Goal: Transaction & Acquisition: Purchase product/service

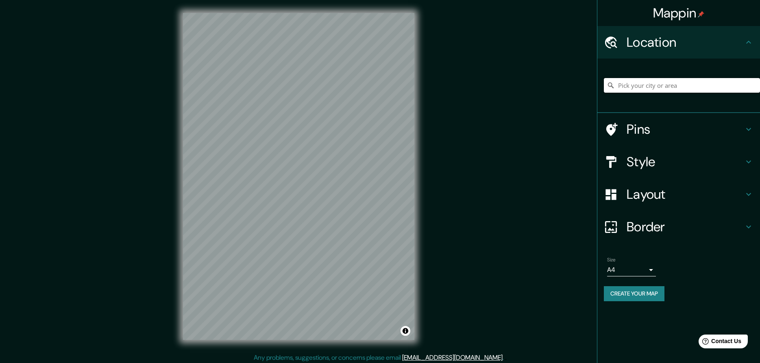
click at [638, 83] on input "Pick your city or area" at bounding box center [682, 85] width 156 height 15
click at [498, 154] on div "Mappin Location Pins Style Layout Border Choose a border. Hint : you can make l…" at bounding box center [380, 183] width 760 height 366
click at [526, 181] on div "Mappin Location Pins Style Layout Border Choose a border. Hint : you can make l…" at bounding box center [380, 183] width 760 height 366
click at [479, 63] on div "Mappin Location Pins Style Layout Border Choose a border. Hint : you can make l…" at bounding box center [380, 183] width 760 height 366
click at [246, 357] on div "Mappin Location Pins Style Layout Border Choose a border. Hint : you can make l…" at bounding box center [380, 183] width 760 height 366
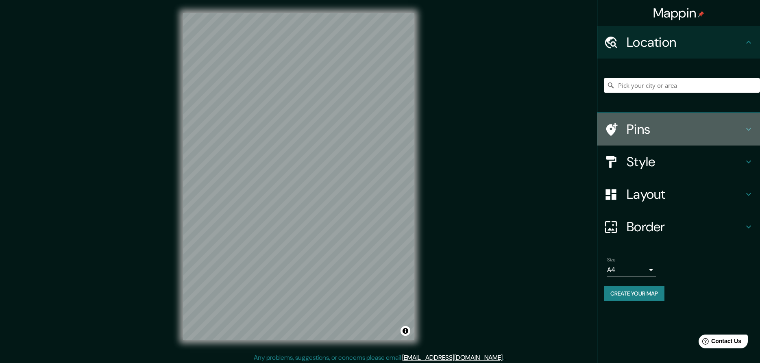
click at [750, 131] on icon at bounding box center [748, 129] width 10 height 10
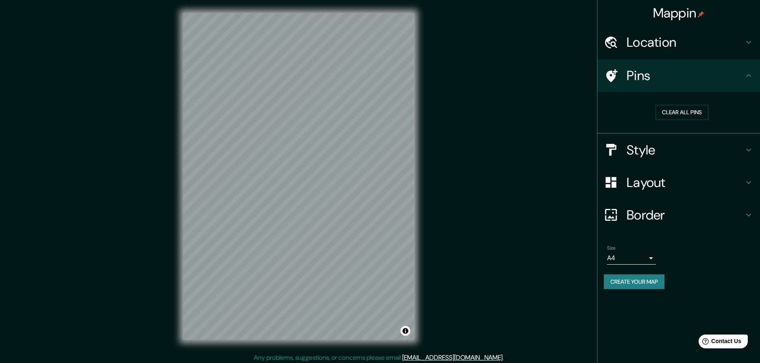
click at [750, 131] on div "Clear all pins" at bounding box center [678, 113] width 163 height 42
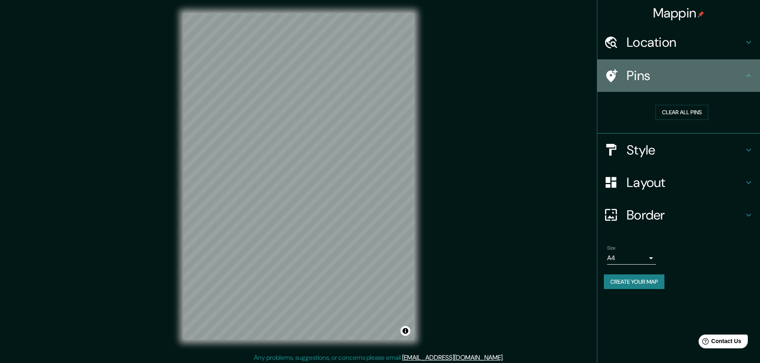
click at [638, 75] on h4 "Pins" at bounding box center [684, 75] width 117 height 16
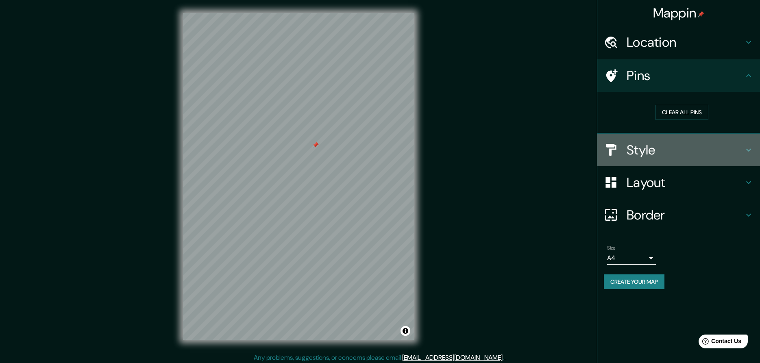
click at [656, 148] on h4 "Style" at bounding box center [684, 150] width 117 height 16
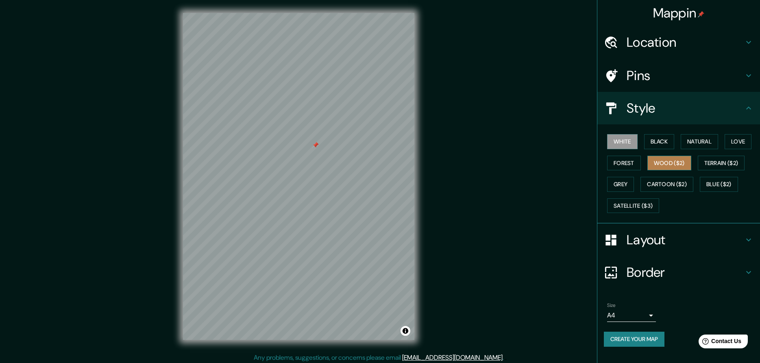
click at [659, 161] on button "Wood ($2)" at bounding box center [669, 163] width 44 height 15
click at [630, 147] on button "White" at bounding box center [622, 141] width 30 height 15
click at [659, 185] on button "Cartoon ($2)" at bounding box center [666, 184] width 53 height 15
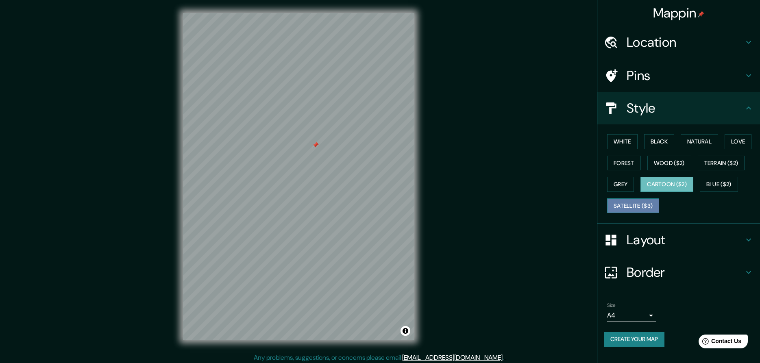
click at [639, 207] on button "Satellite ($3)" at bounding box center [633, 205] width 52 height 15
click at [620, 187] on button "Grey" at bounding box center [620, 184] width 27 height 15
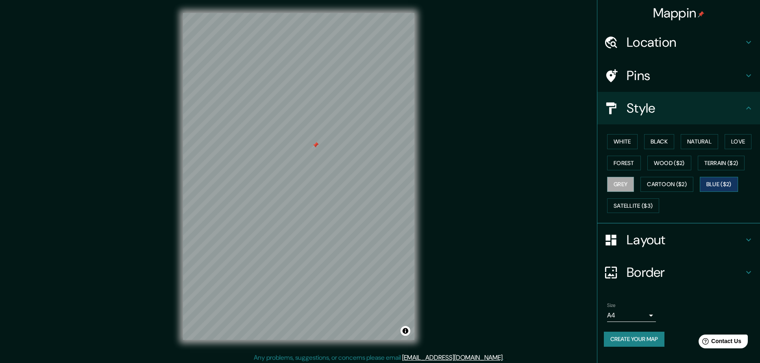
click at [713, 186] on button "Blue ($2)" at bounding box center [719, 184] width 38 height 15
click at [724, 162] on button "Terrain ($2)" at bounding box center [721, 163] width 47 height 15
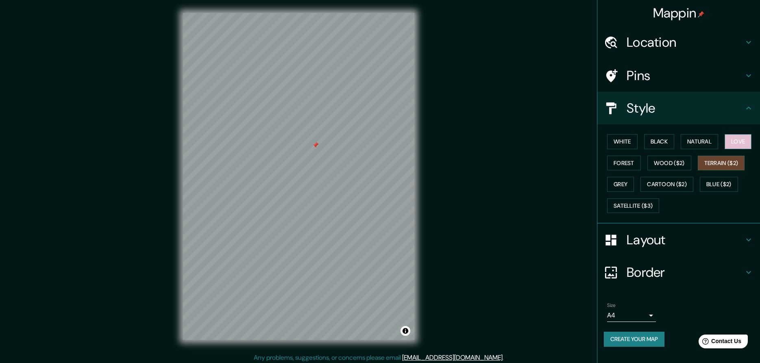
click at [746, 142] on button "Love" at bounding box center [737, 141] width 27 height 15
click at [702, 142] on button "Natural" at bounding box center [698, 141] width 37 height 15
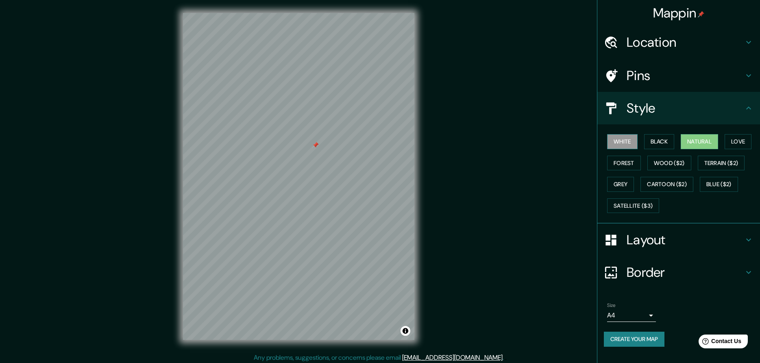
click at [623, 142] on button "White" at bounding box center [622, 141] width 30 height 15
click at [667, 240] on h4 "Layout" at bounding box center [684, 240] width 117 height 16
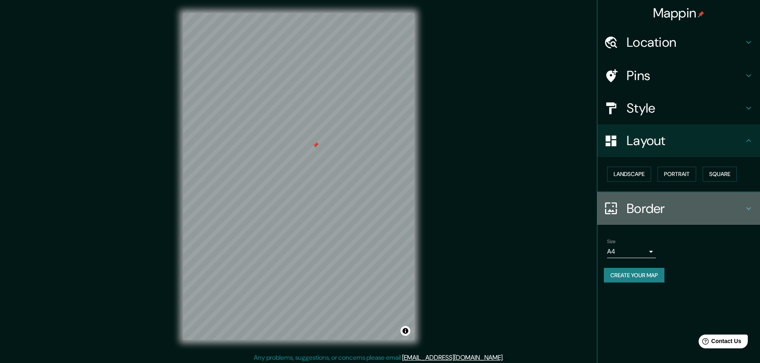
click at [631, 211] on h4 "Border" at bounding box center [684, 208] width 117 height 16
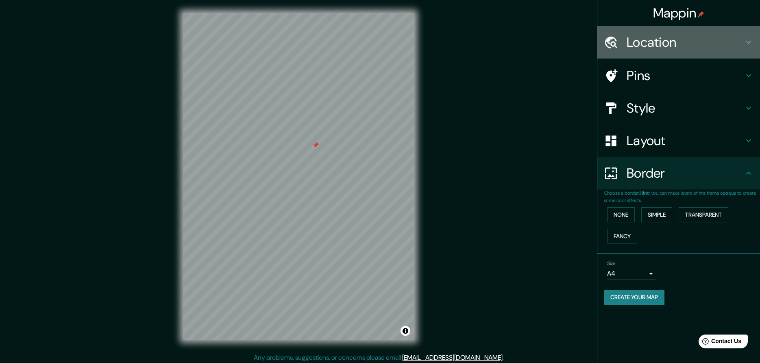
click at [674, 45] on h4 "Location" at bounding box center [684, 42] width 117 height 16
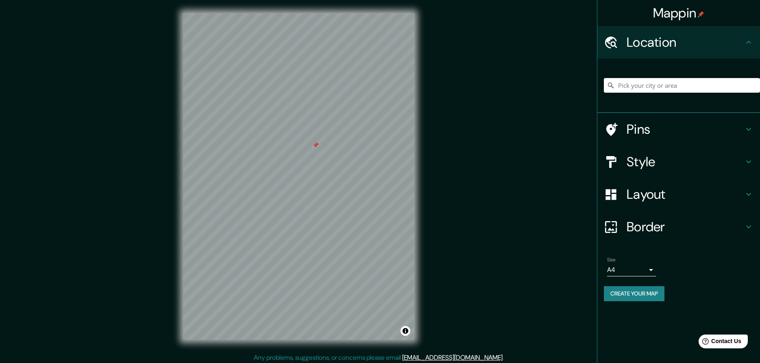
click at [642, 296] on button "Create your map" at bounding box center [634, 293] width 61 height 15
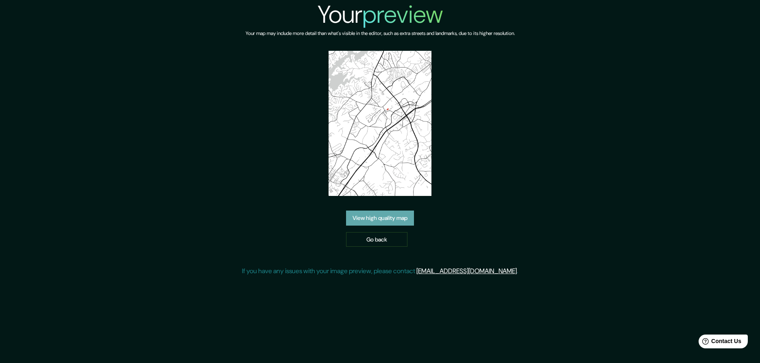
click at [374, 217] on link "View high quality map" at bounding box center [380, 218] width 68 height 15
